Goal: Transaction & Acquisition: Obtain resource

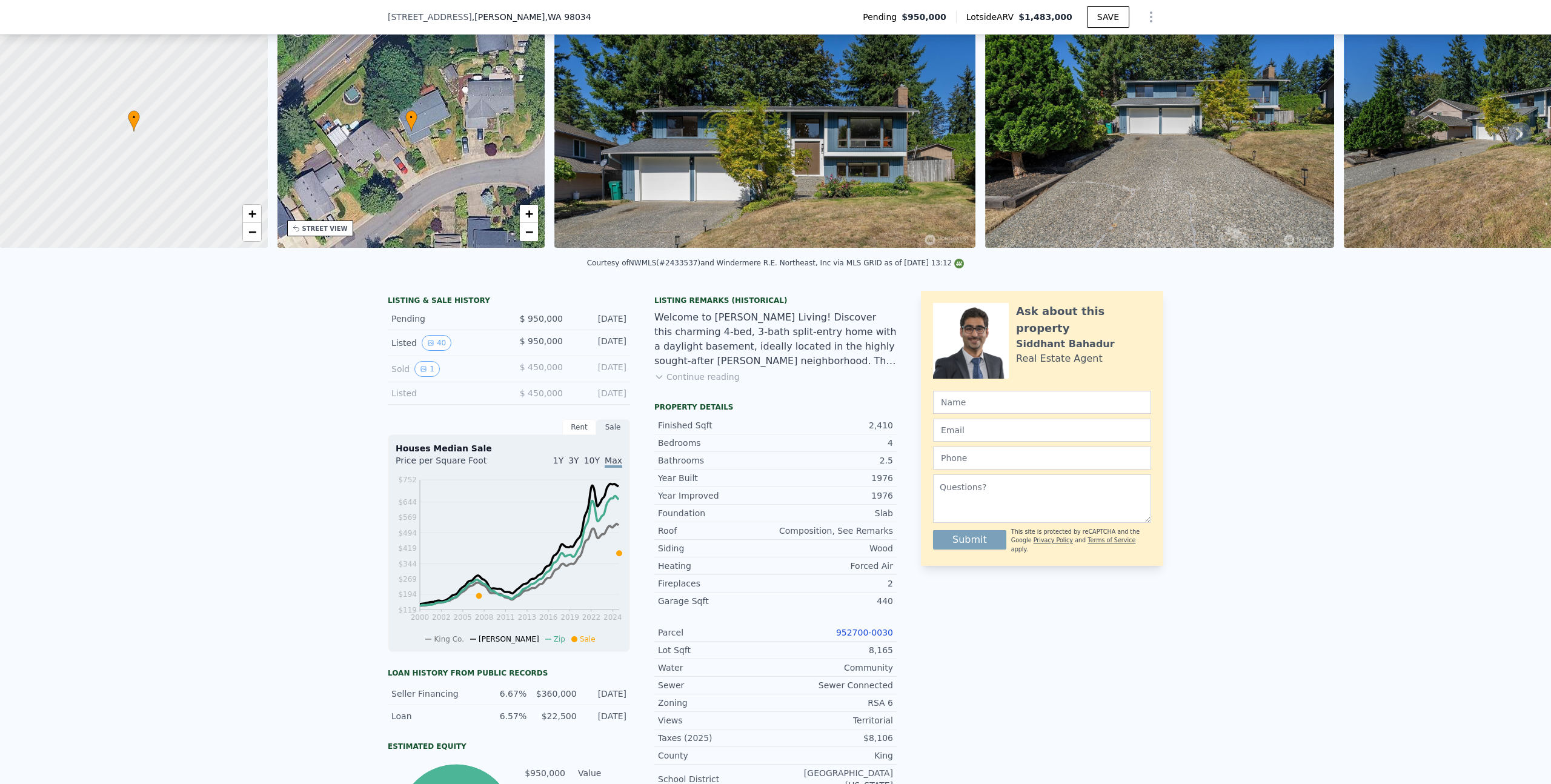
scroll to position [151, 0]
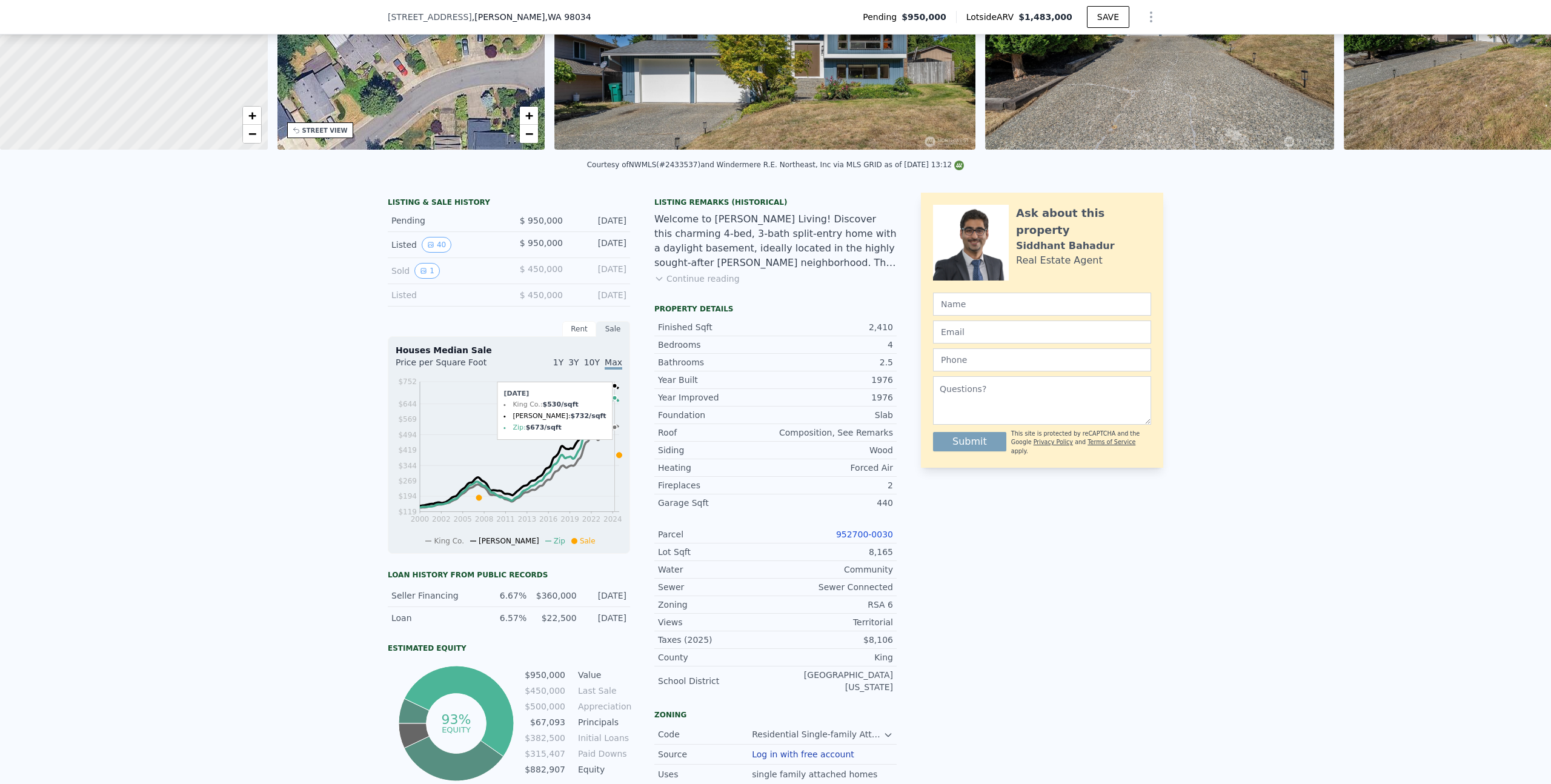
click at [610, 465] on icon "2000 2002 2005 2008 2011 2013 2016 2019 2022 2024 $119 $194 $269 $344 $419 $494…" at bounding box center [509, 460] width 227 height 170
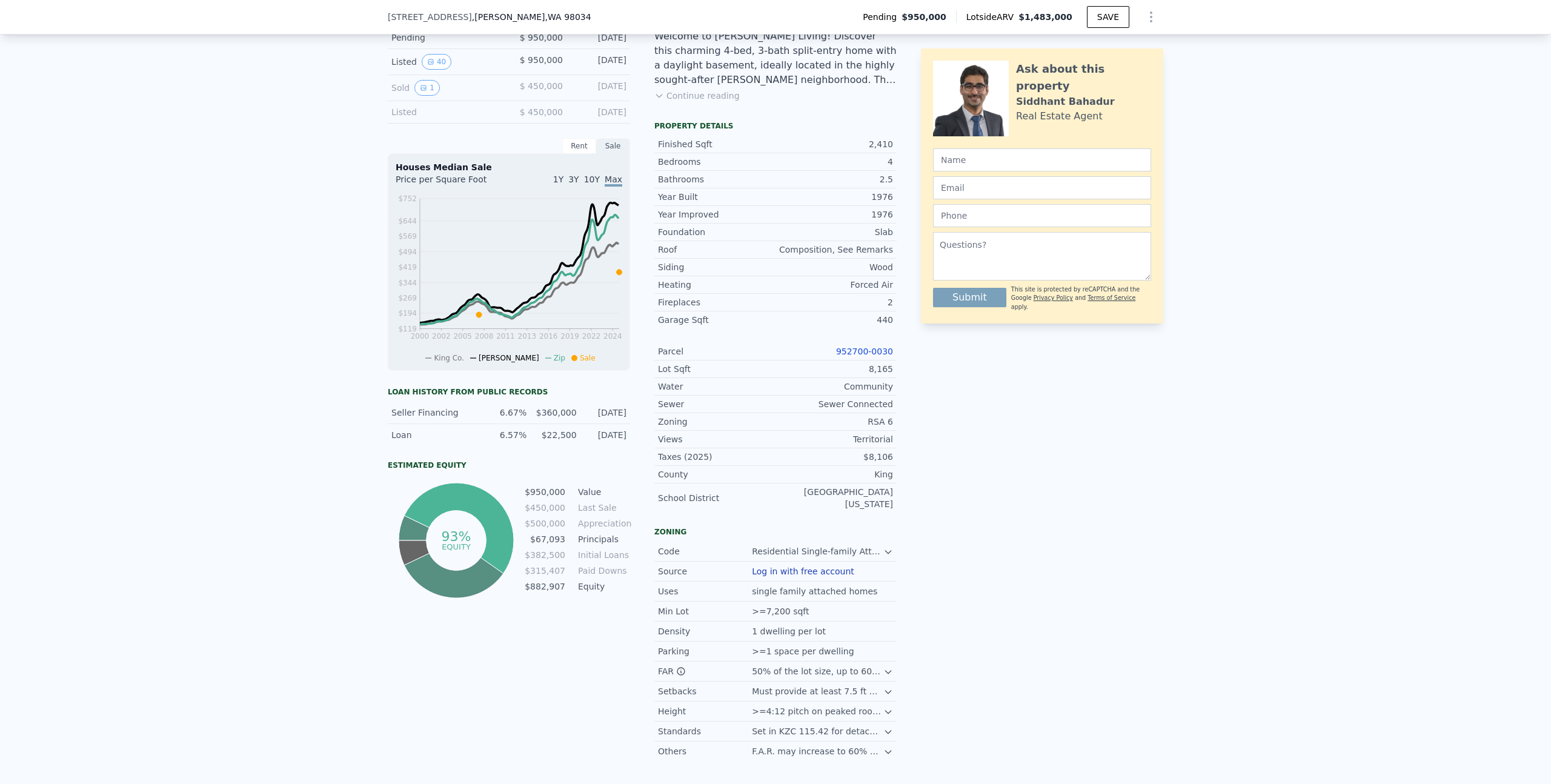
scroll to position [338, 0]
click at [865, 353] on link "952700-0030" at bounding box center [865, 348] width 57 height 10
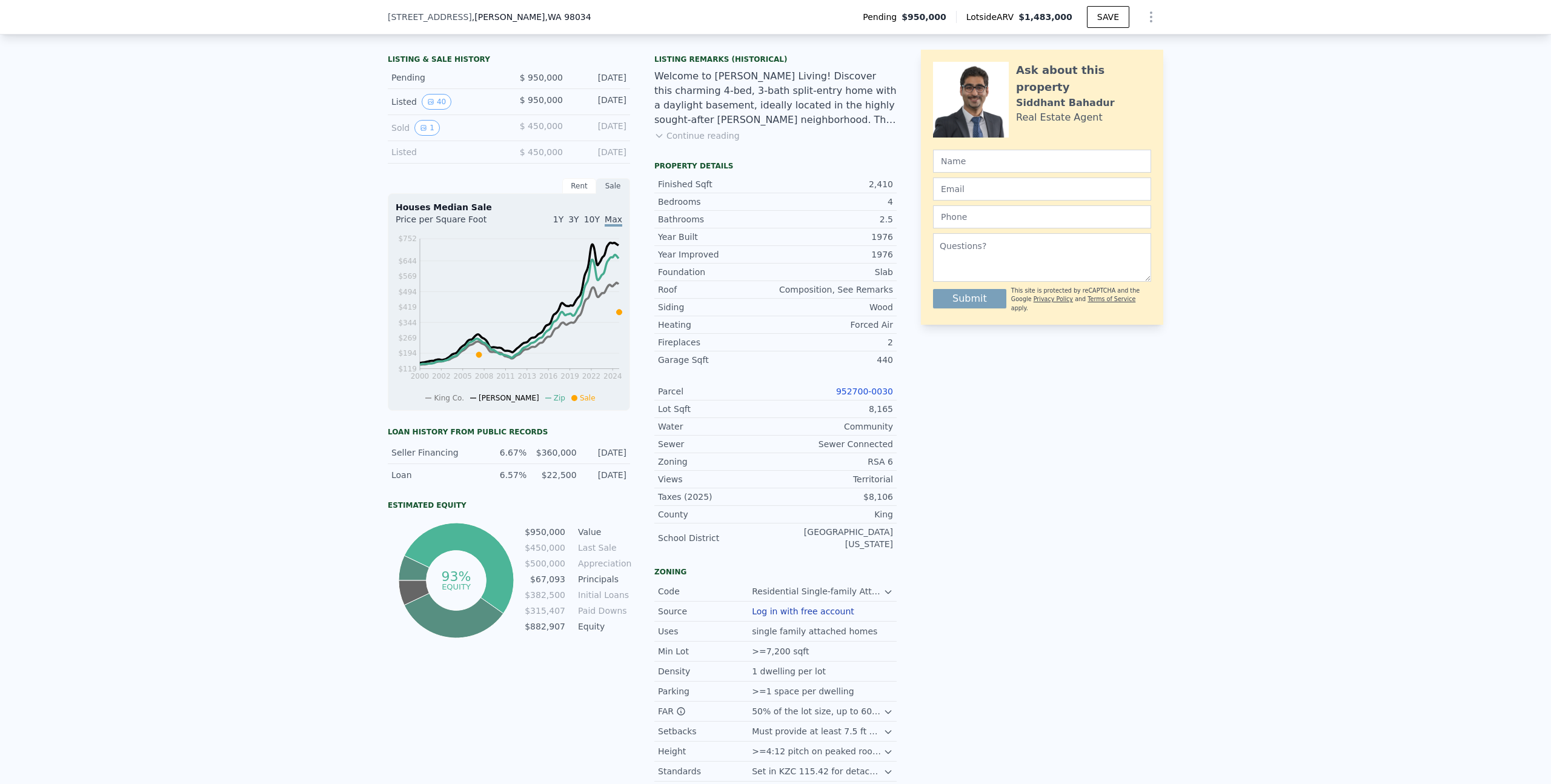
scroll to position [295, 0]
click at [567, 194] on div "Rent" at bounding box center [579, 186] width 34 height 16
click at [569, 194] on div "Rent" at bounding box center [579, 186] width 34 height 16
click at [603, 194] on div "Sale" at bounding box center [613, 186] width 34 height 16
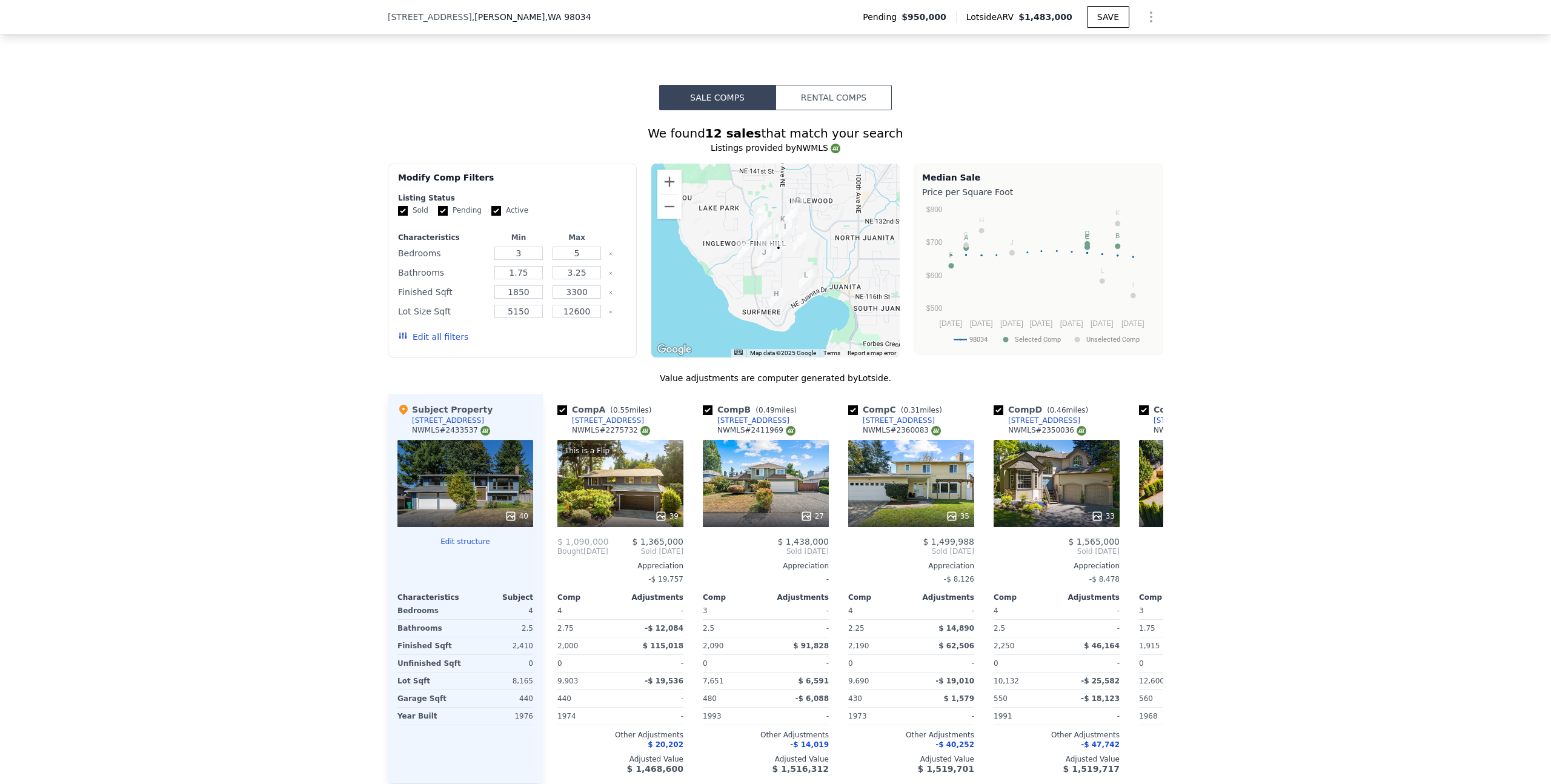
scroll to position [1337, 0]
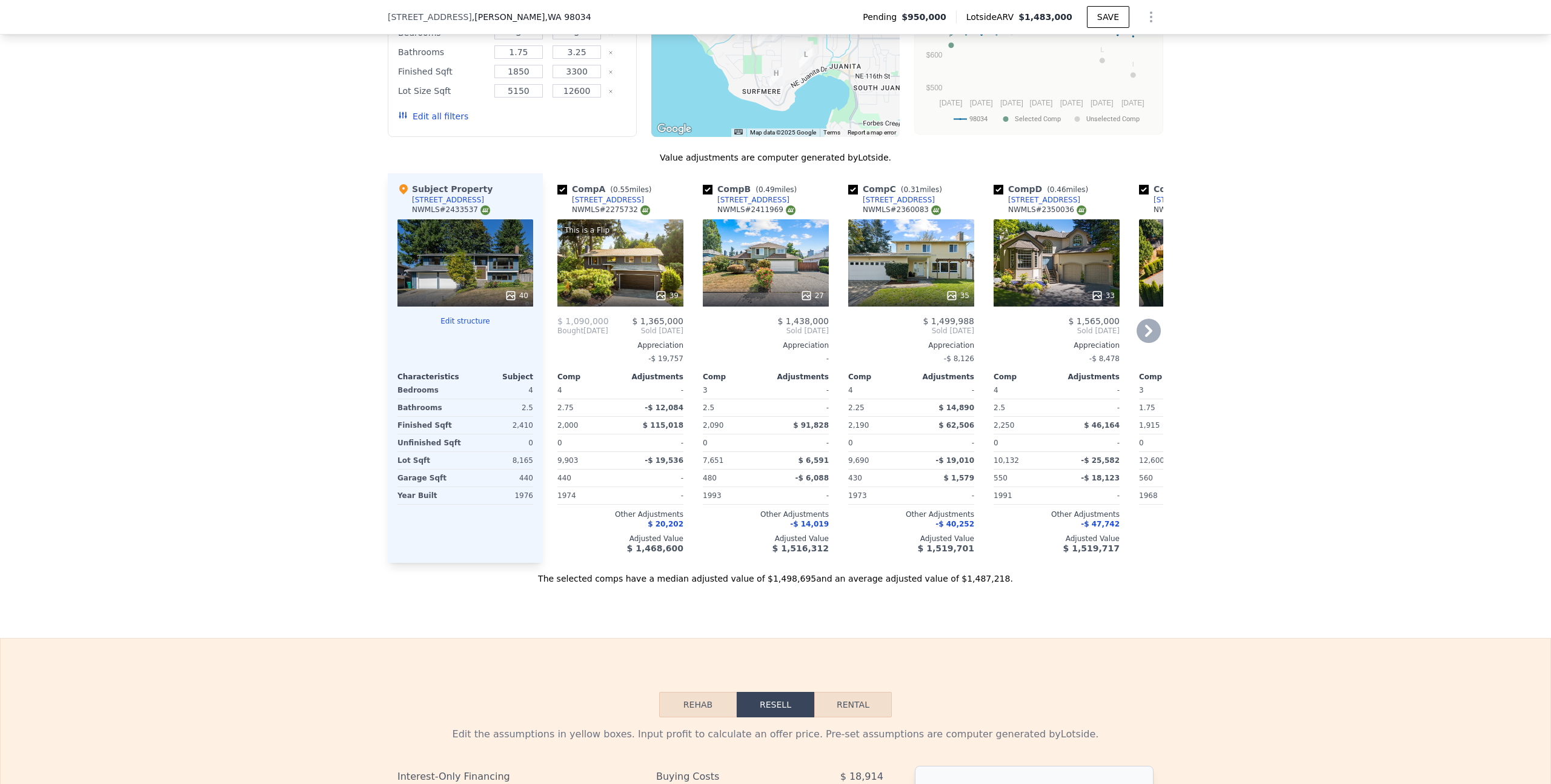
click at [591, 326] on span "$ 1,090,000" at bounding box center [583, 321] width 51 height 10
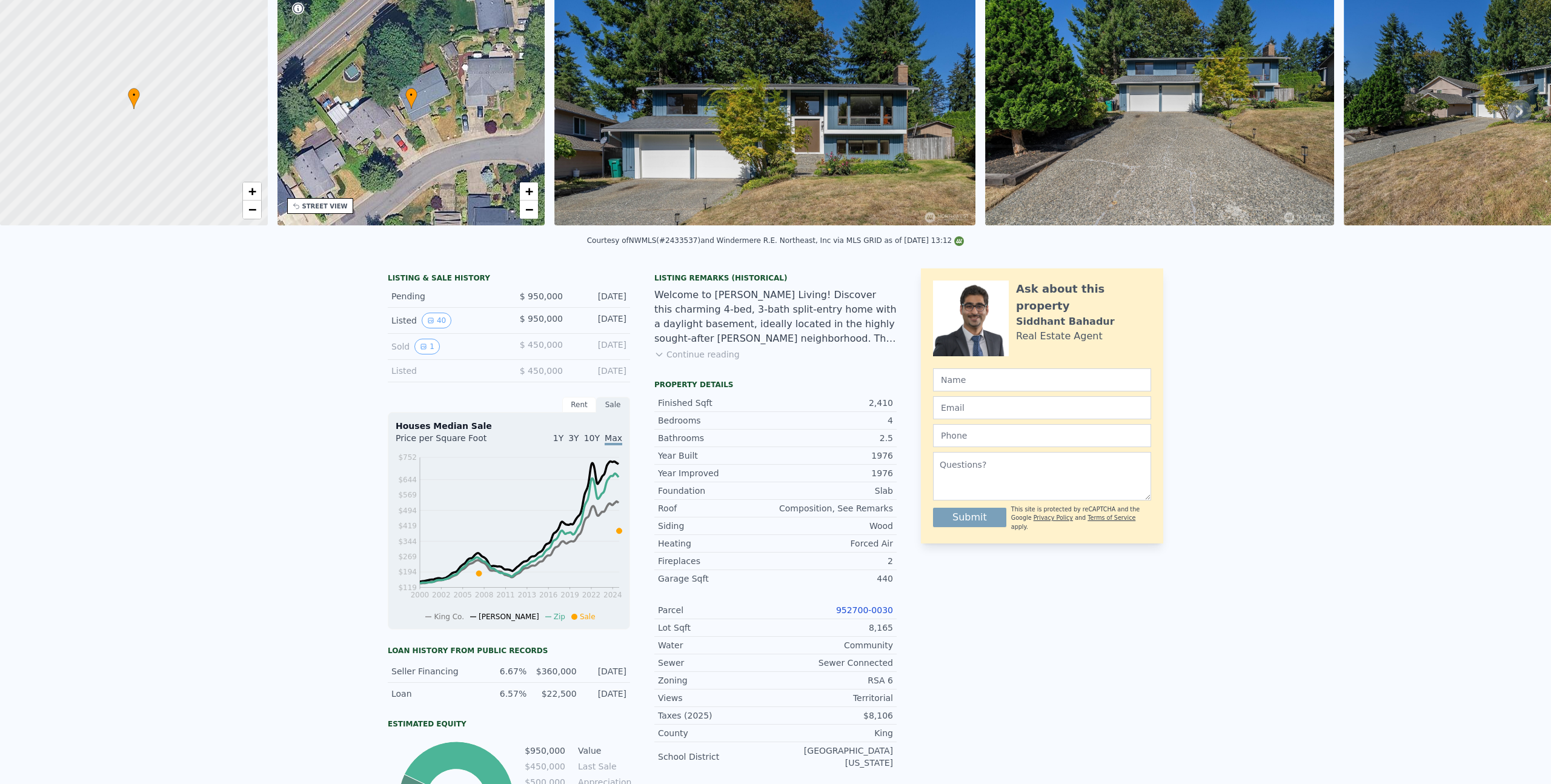
scroll to position [4, 0]
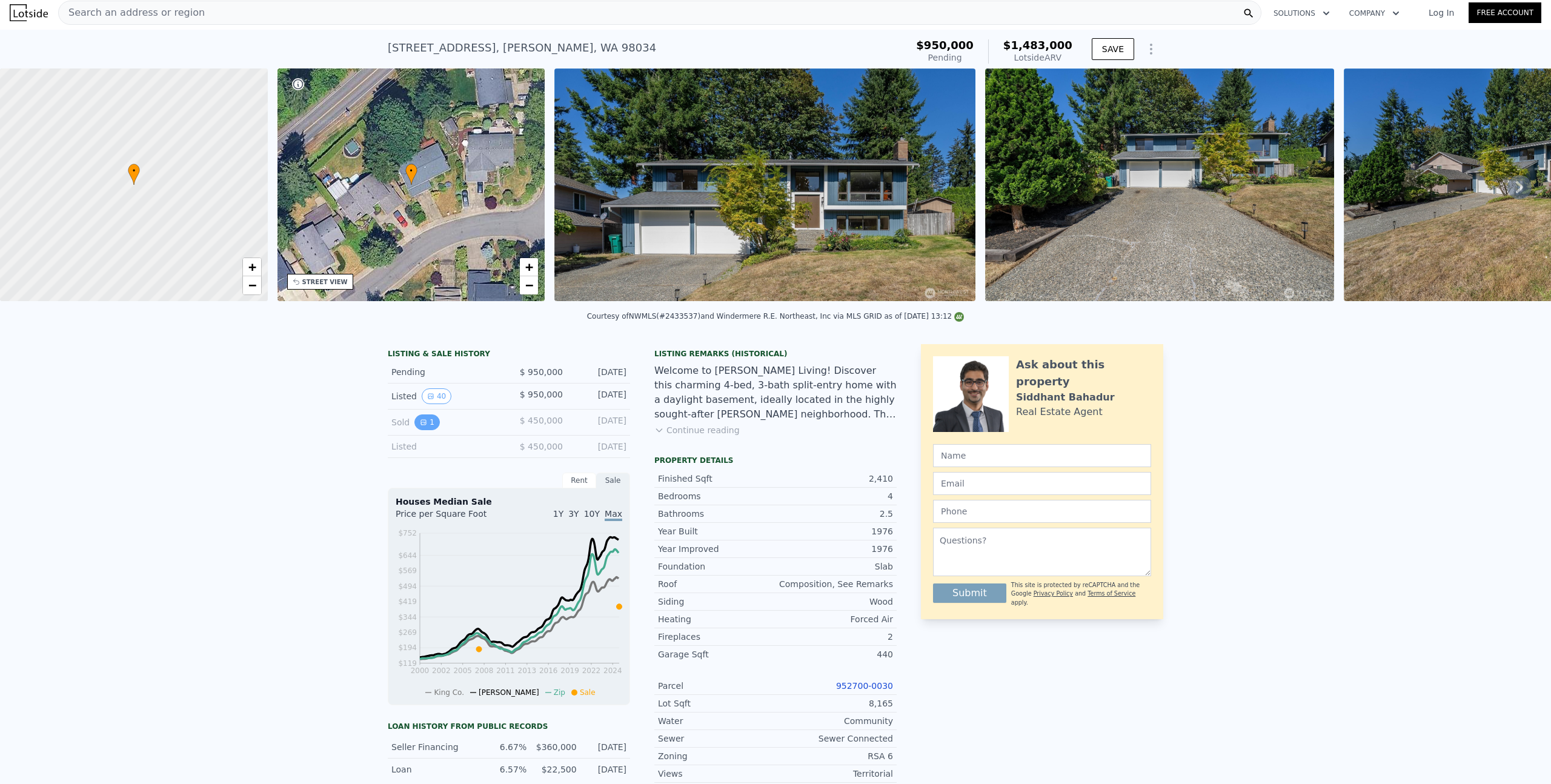
click at [417, 430] on button "1" at bounding box center [428, 422] width 26 height 16
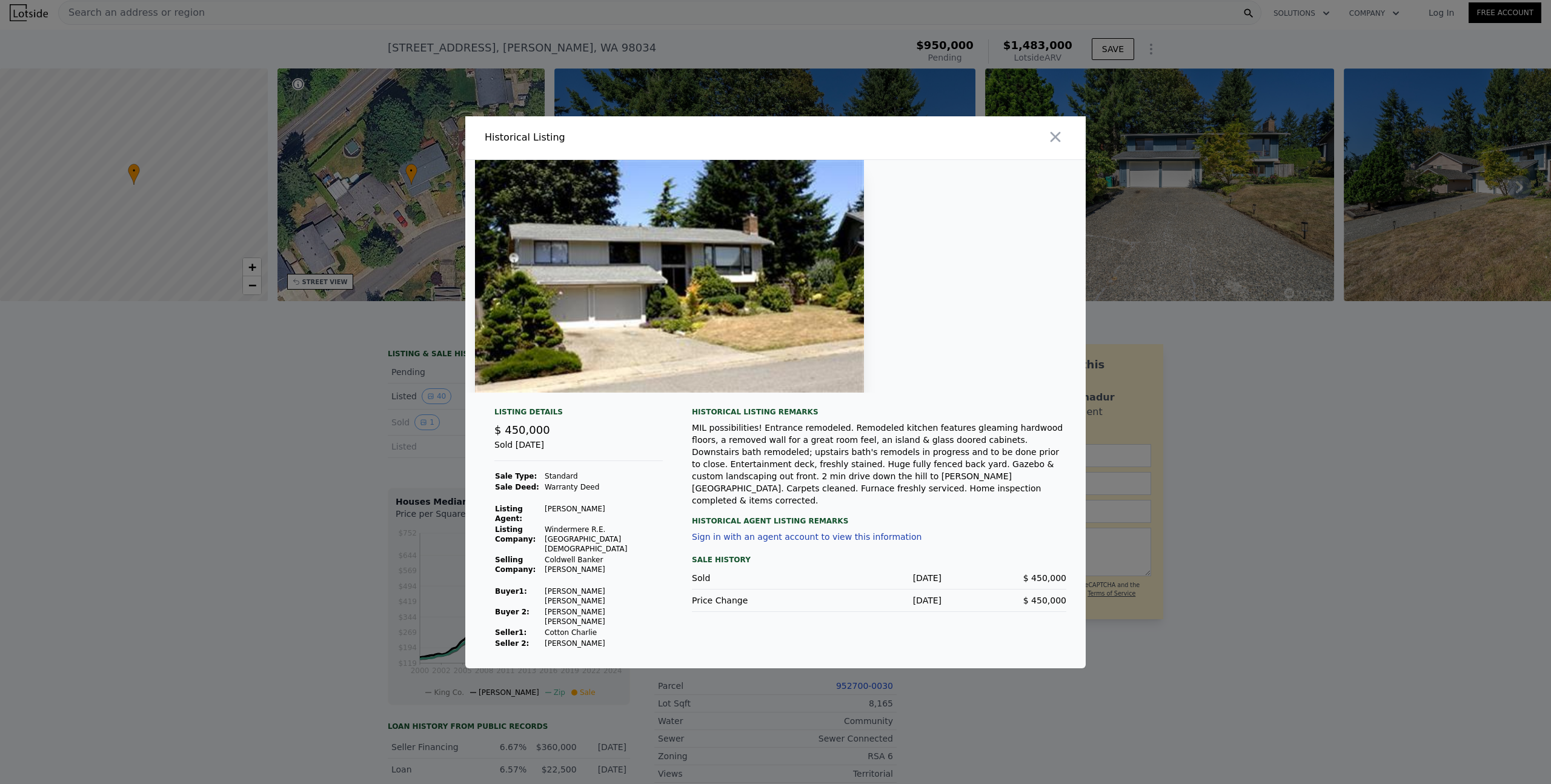
click at [756, 541] on button "Sign in with an agent account to view this information" at bounding box center [807, 536] width 230 height 10
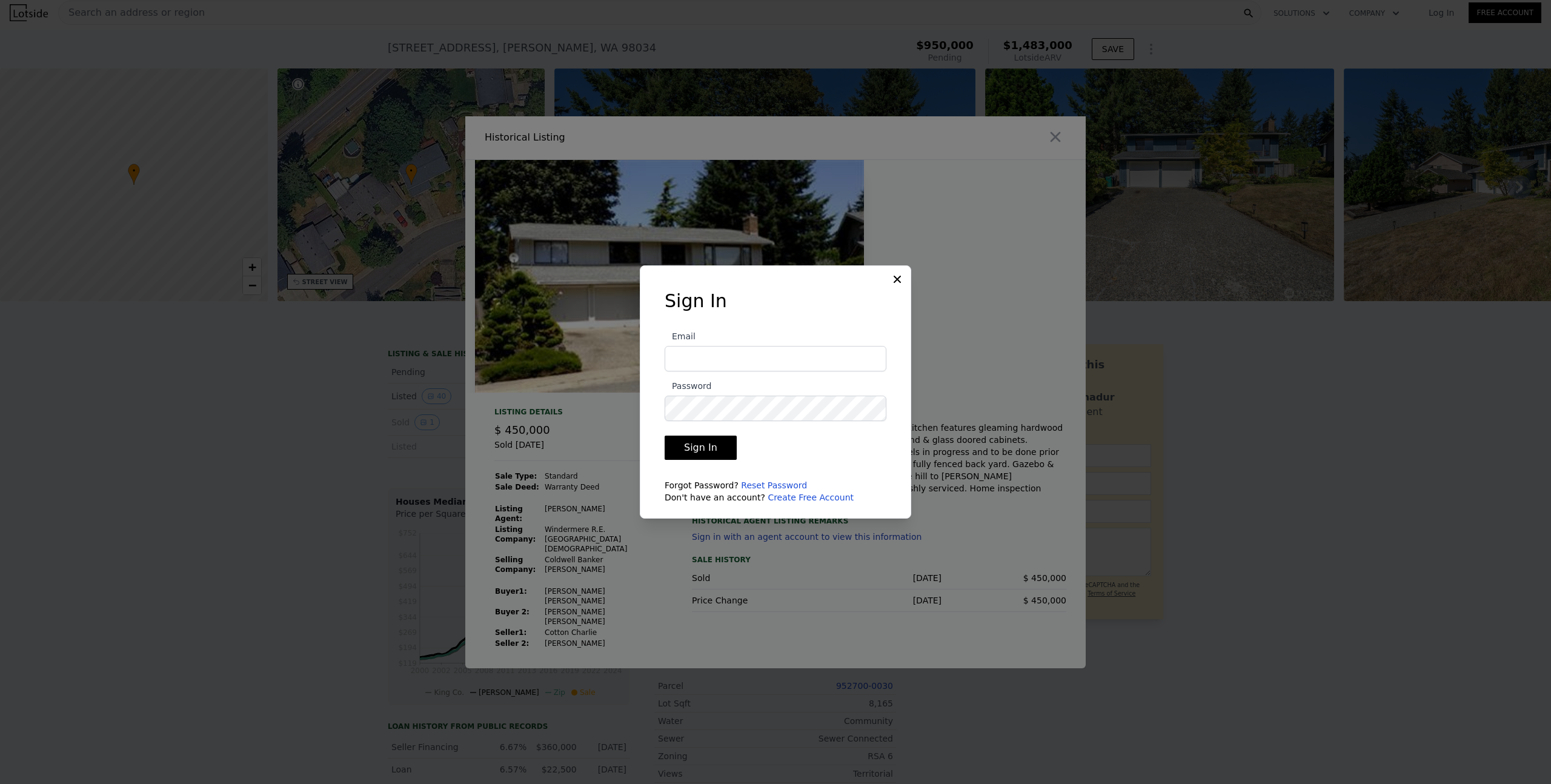
click at [781, 498] on link "Create Free Account" at bounding box center [811, 497] width 86 height 10
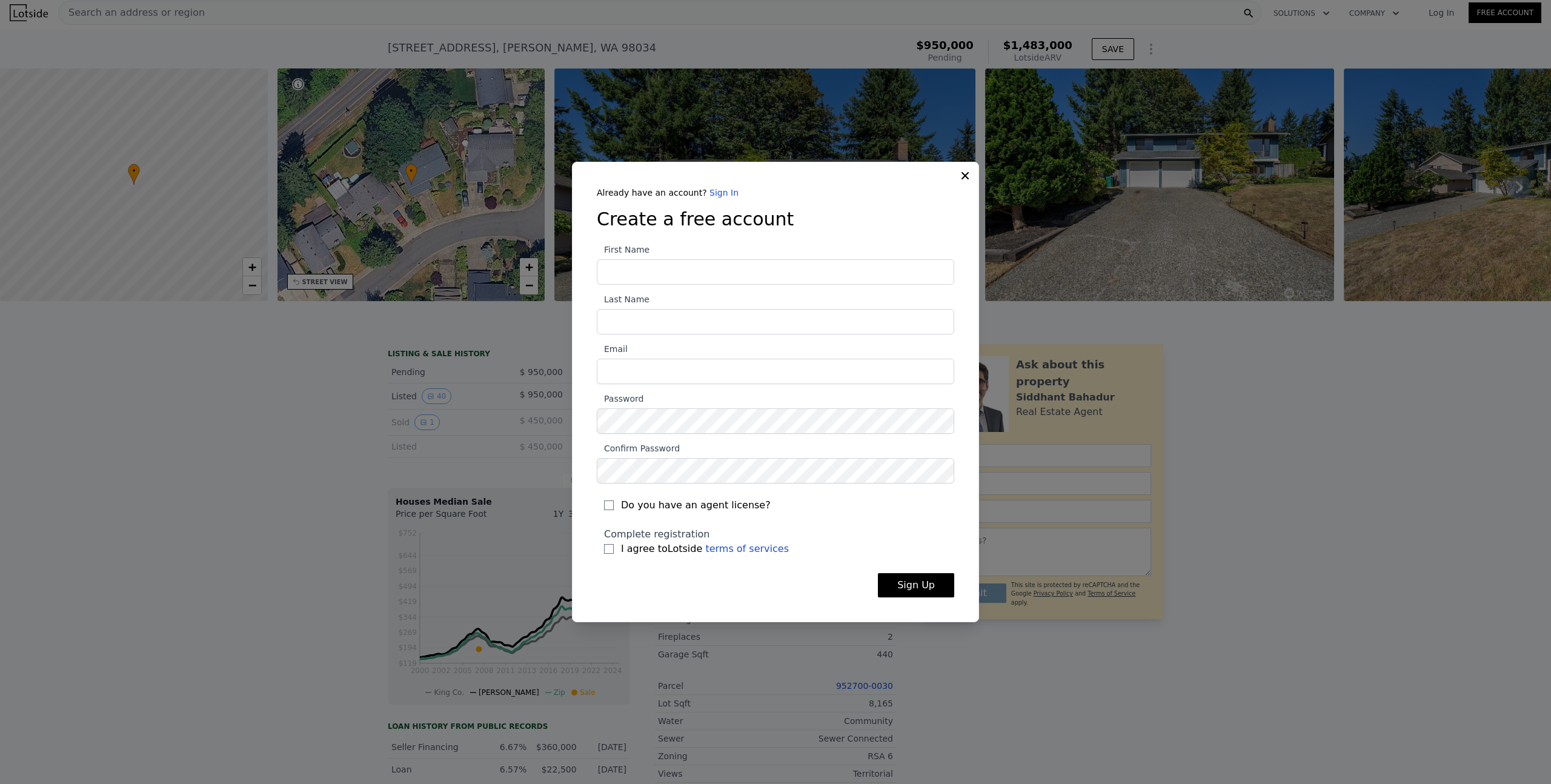
click at [638, 266] on input "First Name" at bounding box center [776, 272] width 358 height 26
type input "[PERSON_NAME]"
type input "[EMAIL_ADDRESS][DOMAIN_NAME]"
click at [682, 485] on section "First Name [PERSON_NAME] Last Name [PERSON_NAME] Email [EMAIL_ADDRESS][DOMAIN_N…" at bounding box center [776, 403] width 358 height 321
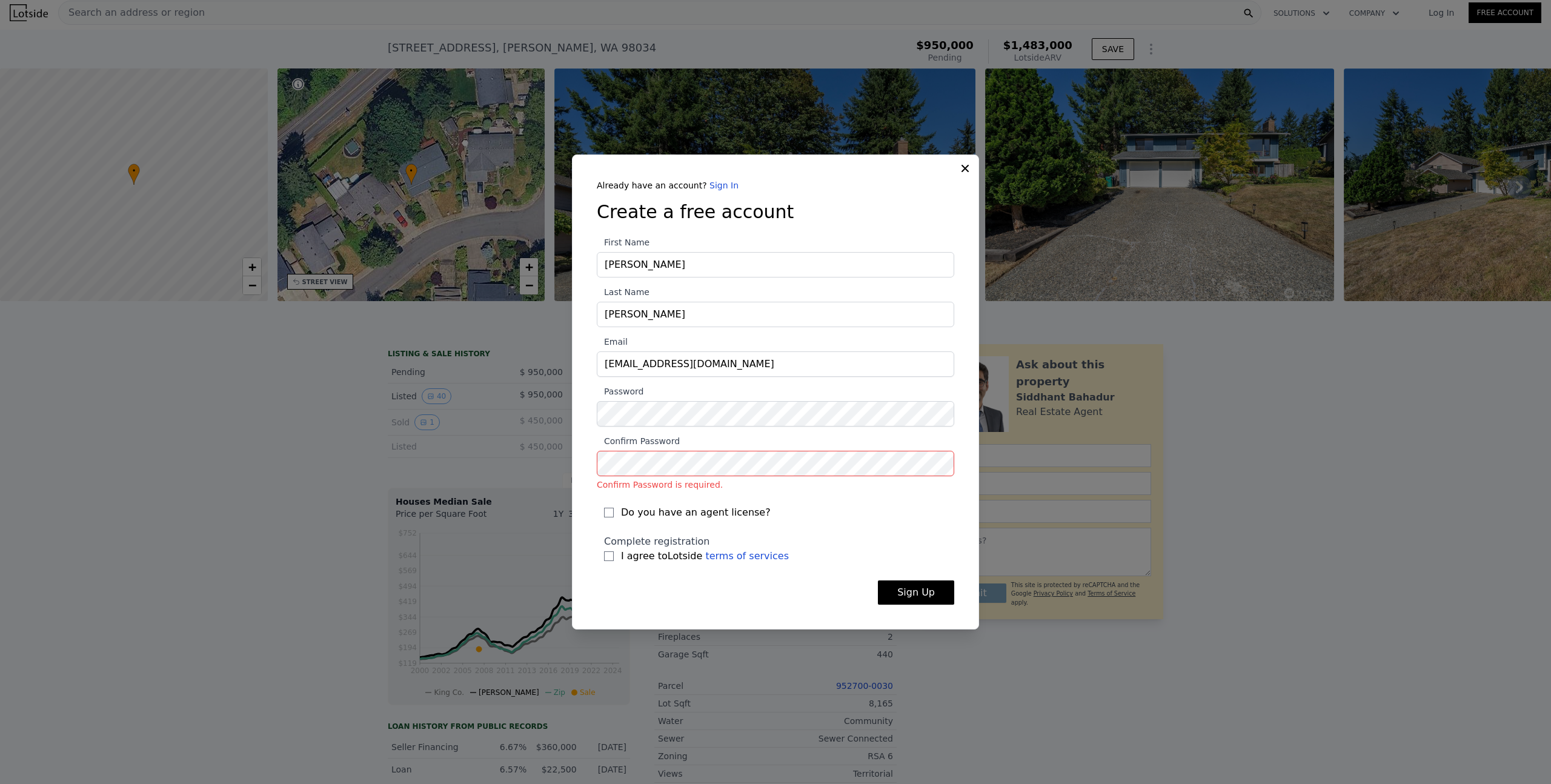
click at [683, 397] on label "Password" at bounding box center [776, 405] width 358 height 42
click at [639, 476] on label "Confirm Password Confirm Password is required." at bounding box center [776, 462] width 358 height 57
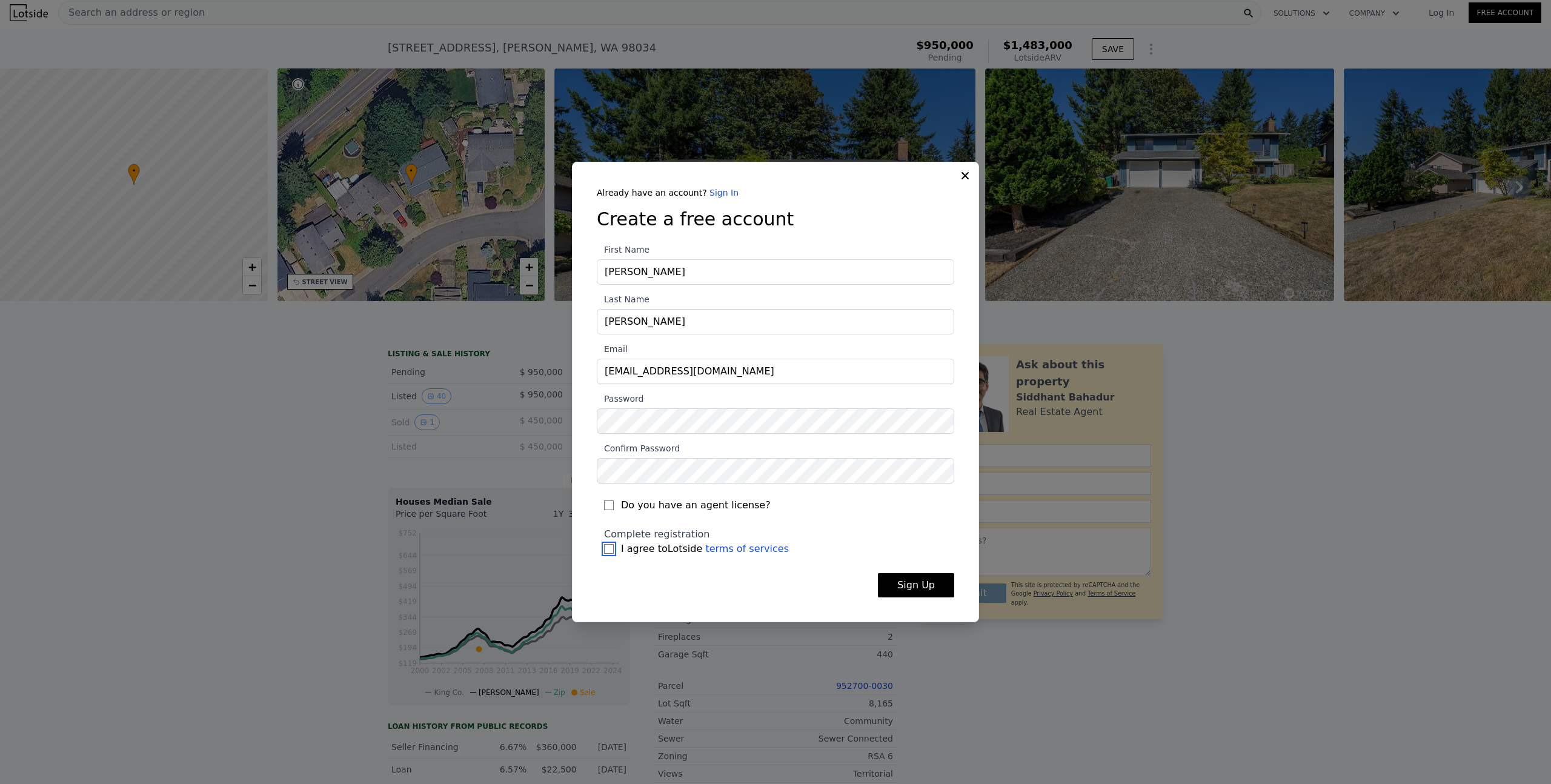
click at [606, 546] on input "I agree to Lotside terms of services" at bounding box center [609, 549] width 10 height 10
checkbox input "true"
click at [934, 590] on button "Sign Up" at bounding box center [916, 585] width 77 height 25
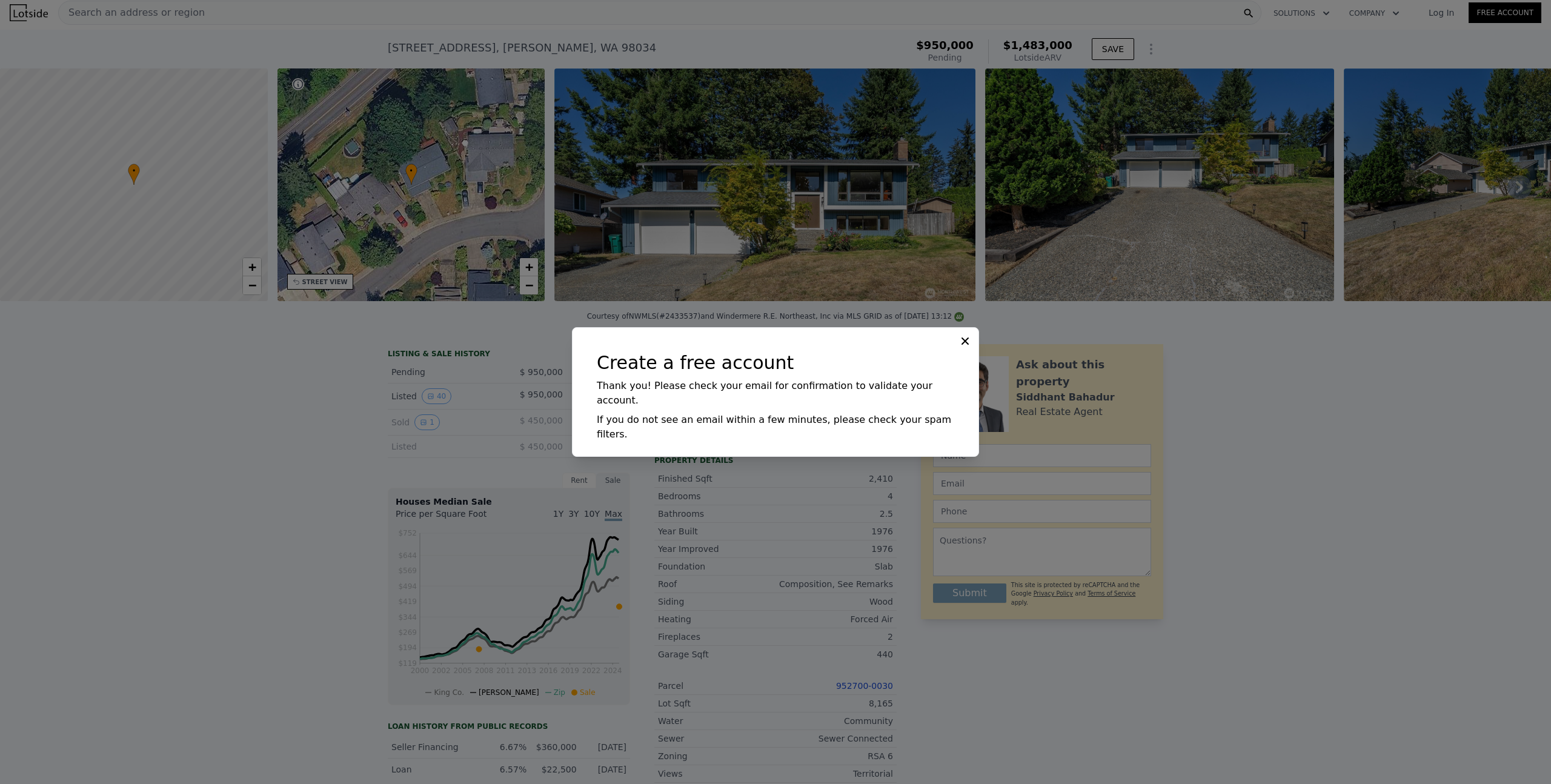
click at [963, 345] on icon at bounding box center [964, 340] width 7 height 7
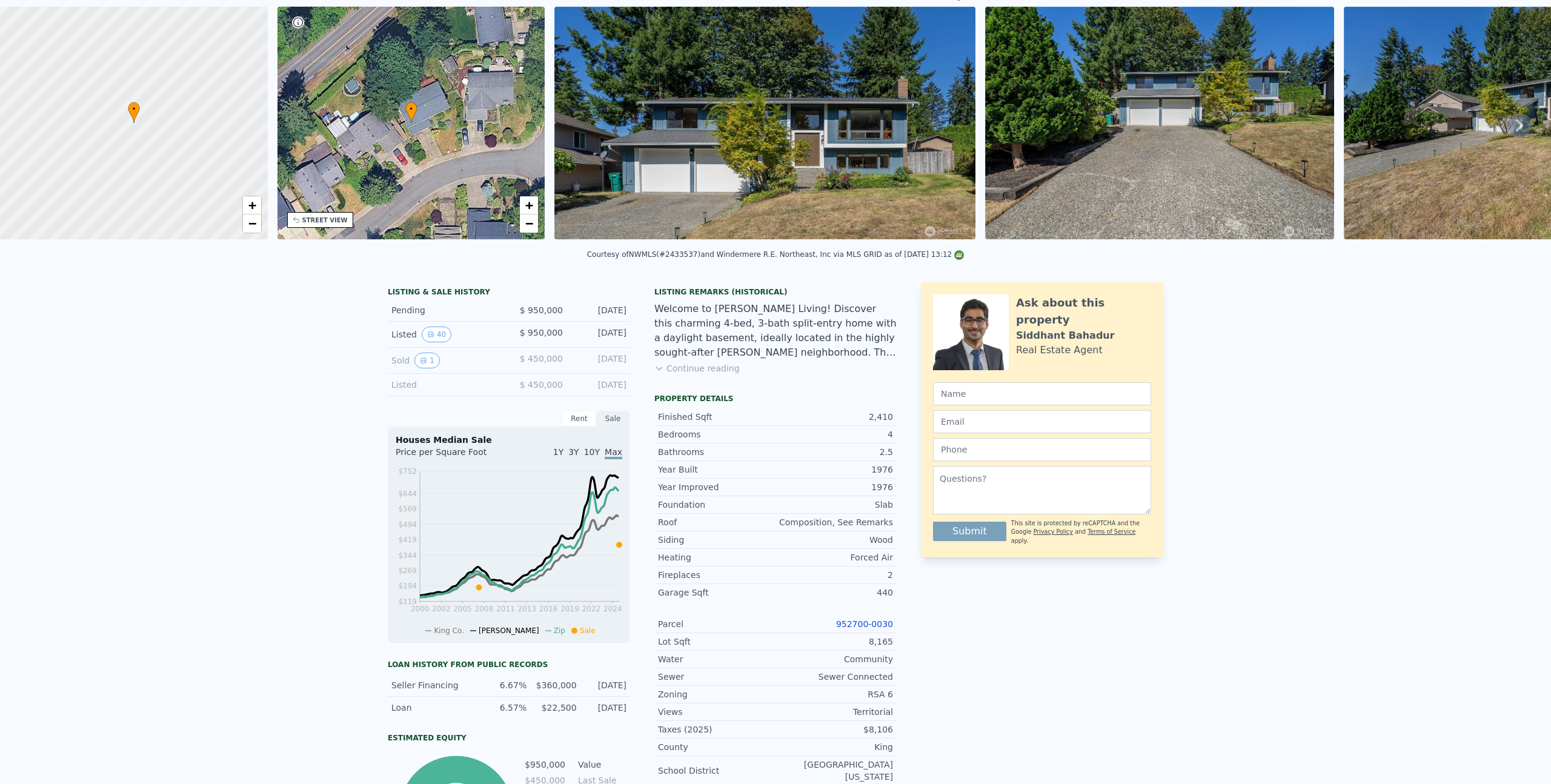
scroll to position [4, 0]
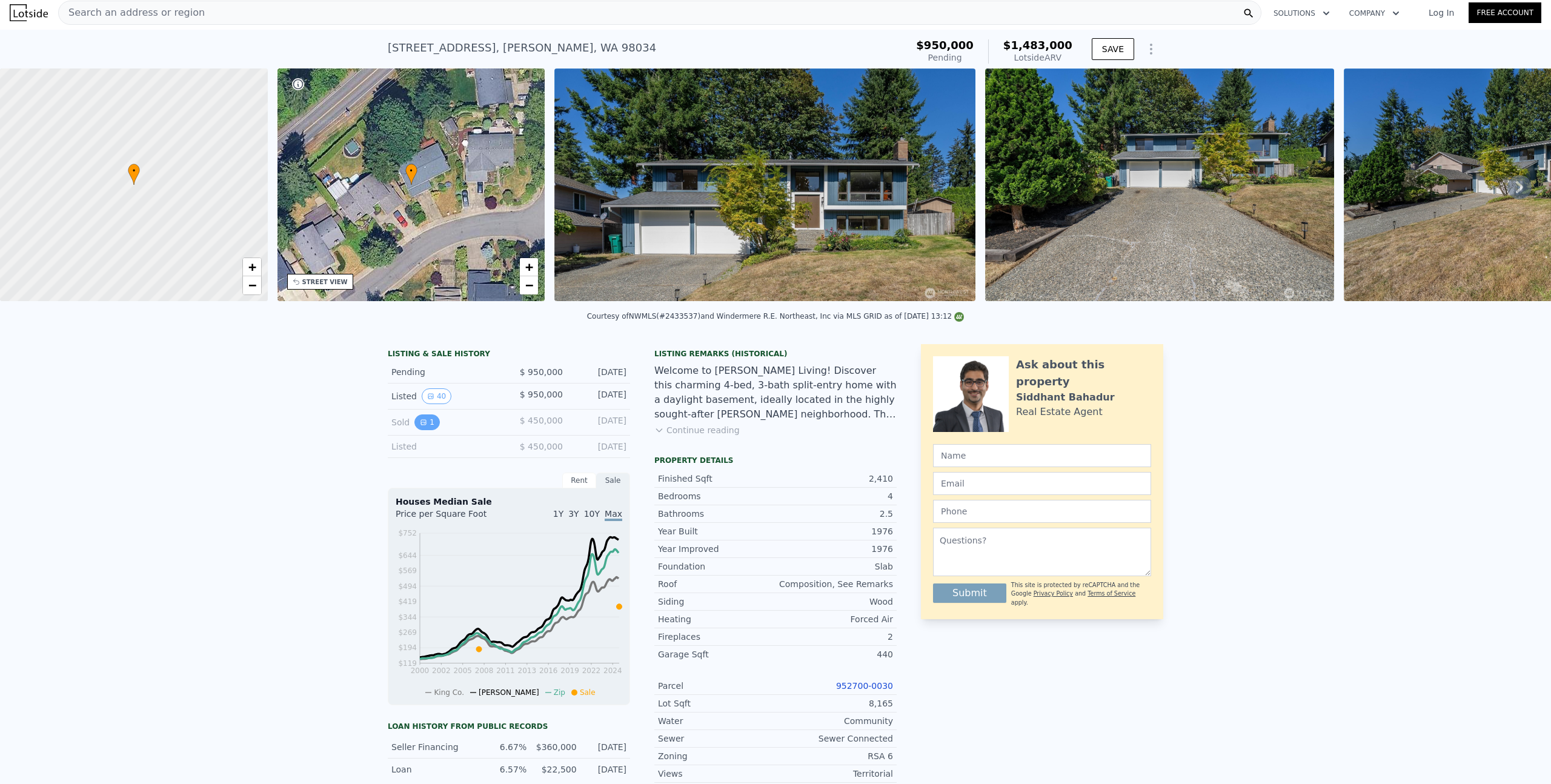
click at [421, 424] on icon "View historical data" at bounding box center [423, 421] width 5 height 5
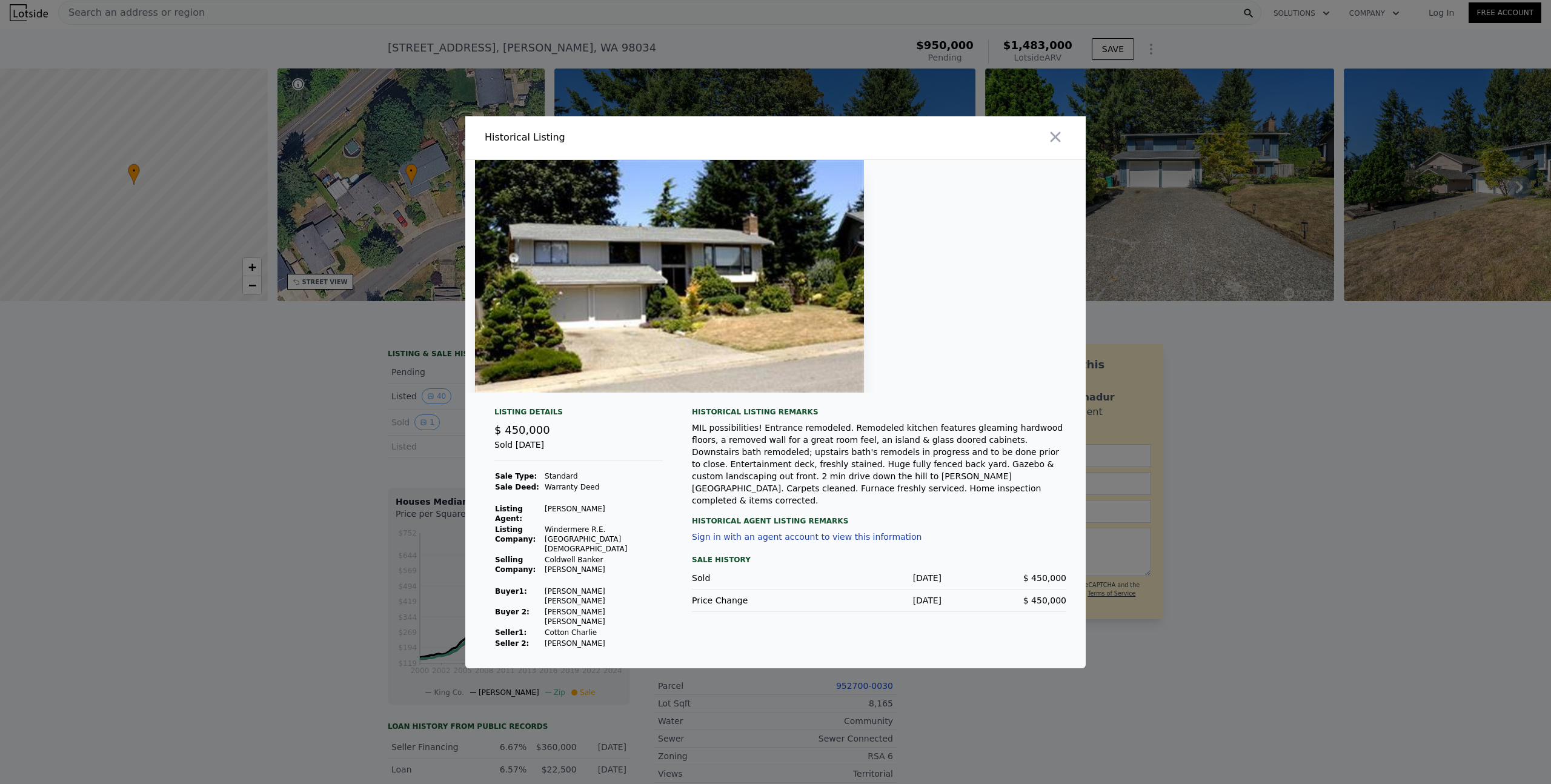
click at [276, 510] on div at bounding box center [776, 392] width 1551 height 784
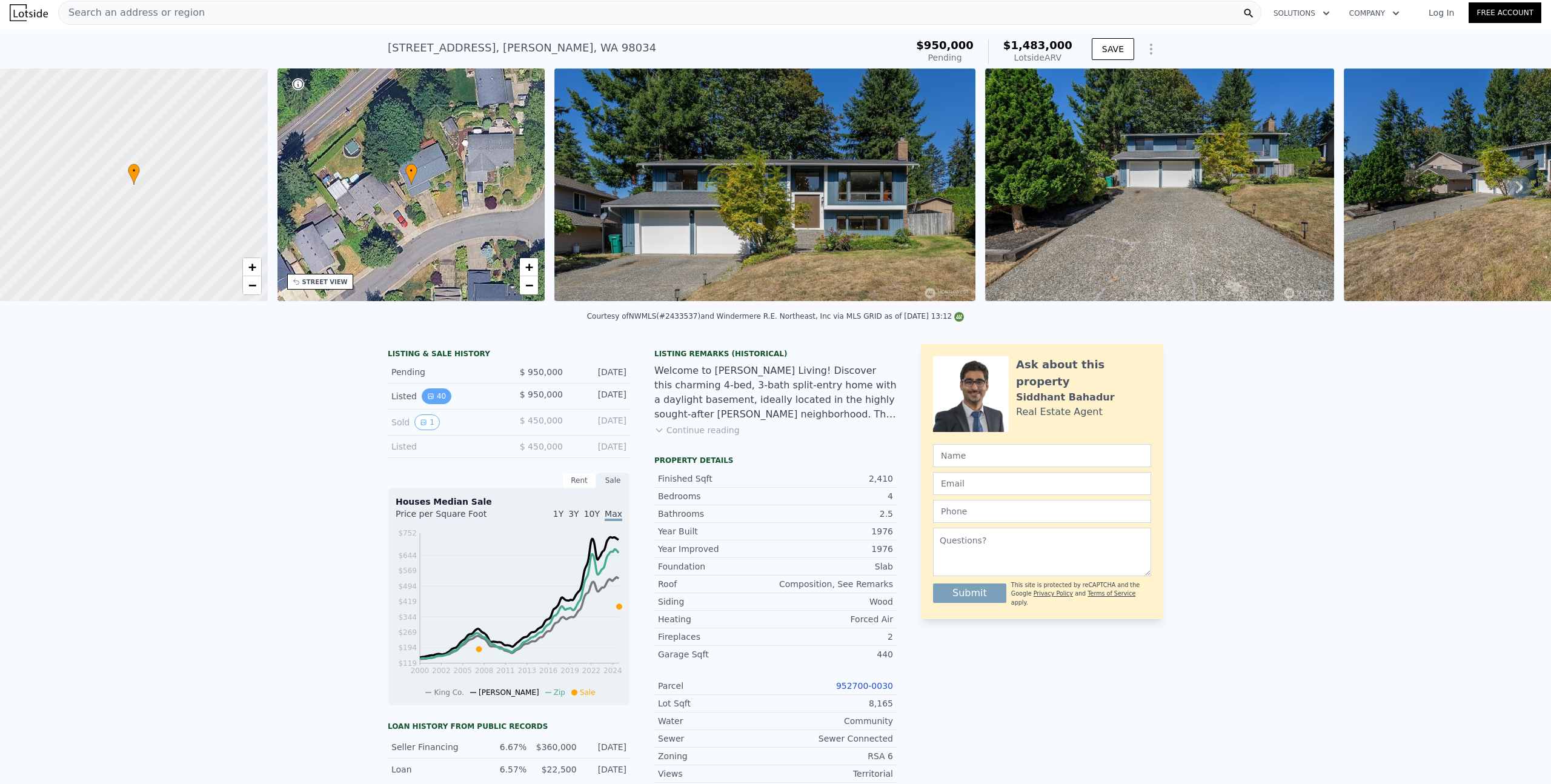
click at [435, 401] on button "40" at bounding box center [436, 396] width 29 height 16
click at [692, 421] on div "Welcome to [PERSON_NAME] Living! Discover this charming 4-bed, 3-bath split-ent…" at bounding box center [776, 392] width 243 height 58
click at [691, 435] on button "Continue reading" at bounding box center [697, 430] width 86 height 12
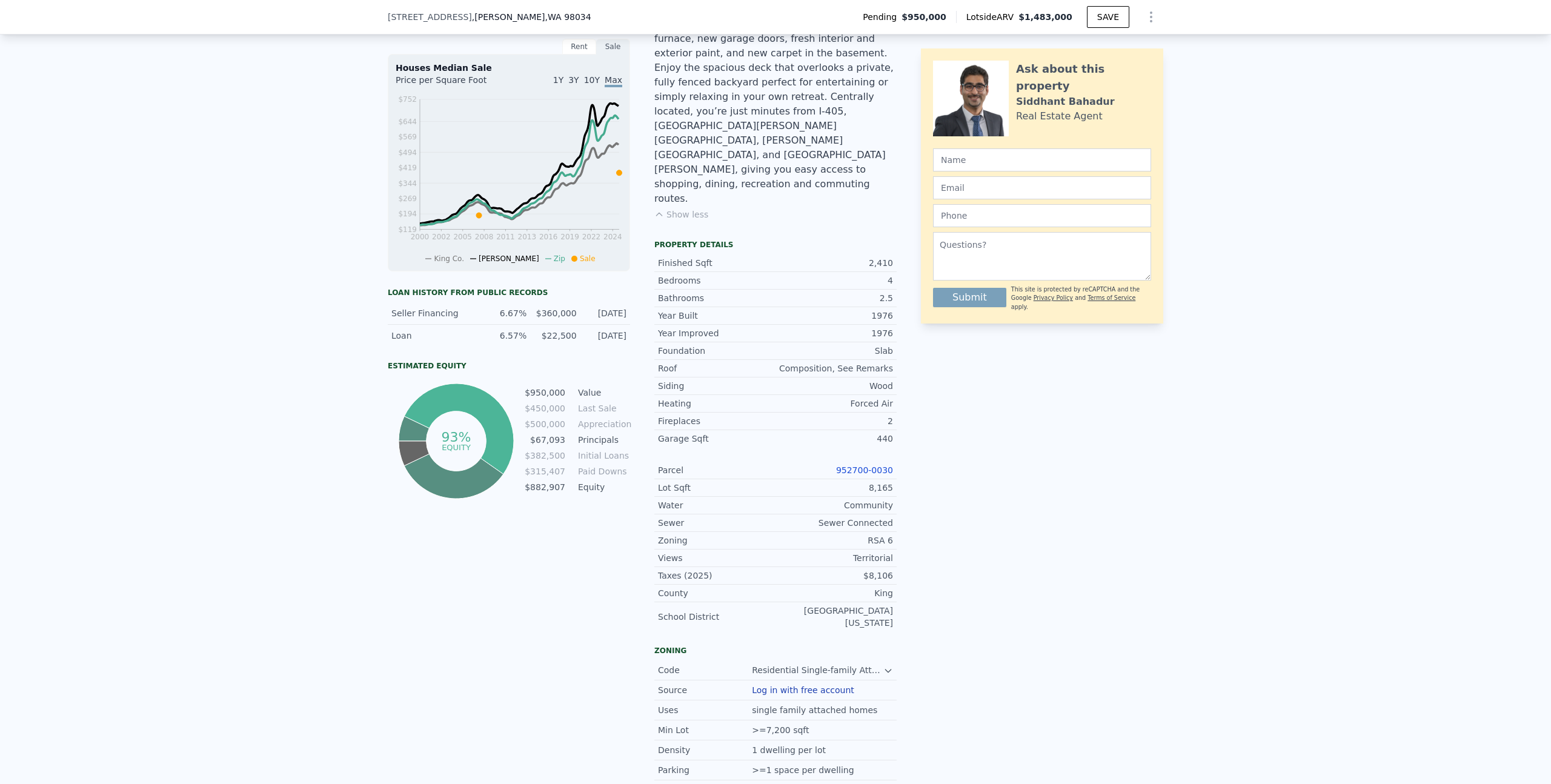
scroll to position [401, 0]
